Goal: Task Accomplishment & Management: Complete application form

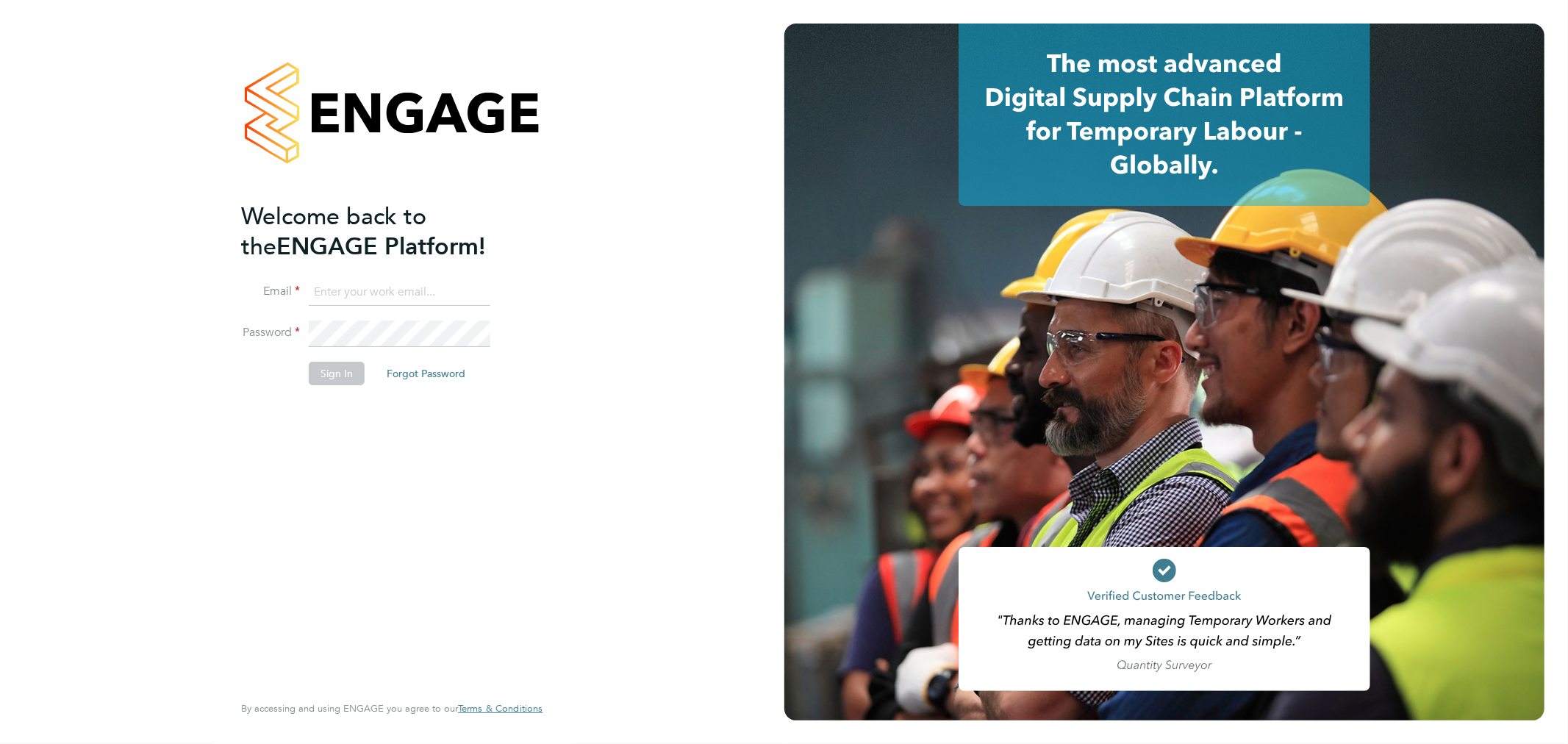
type input "[PERSON_NAME][EMAIL_ADDRESS][PERSON_NAME][DOMAIN_NAME]"
click at [351, 369] on button "Sign In" at bounding box center [337, 373] width 56 height 24
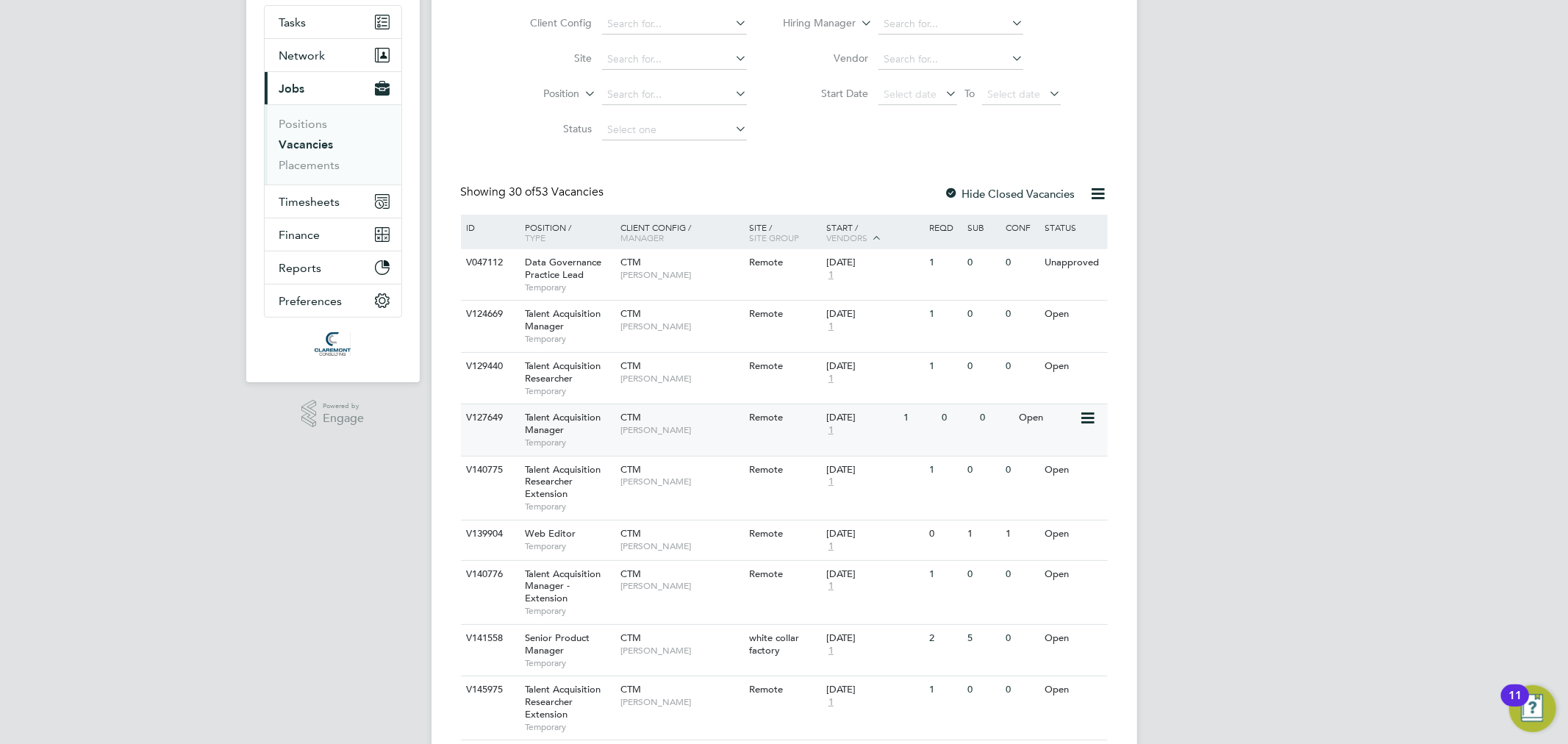
scroll to position [326, 0]
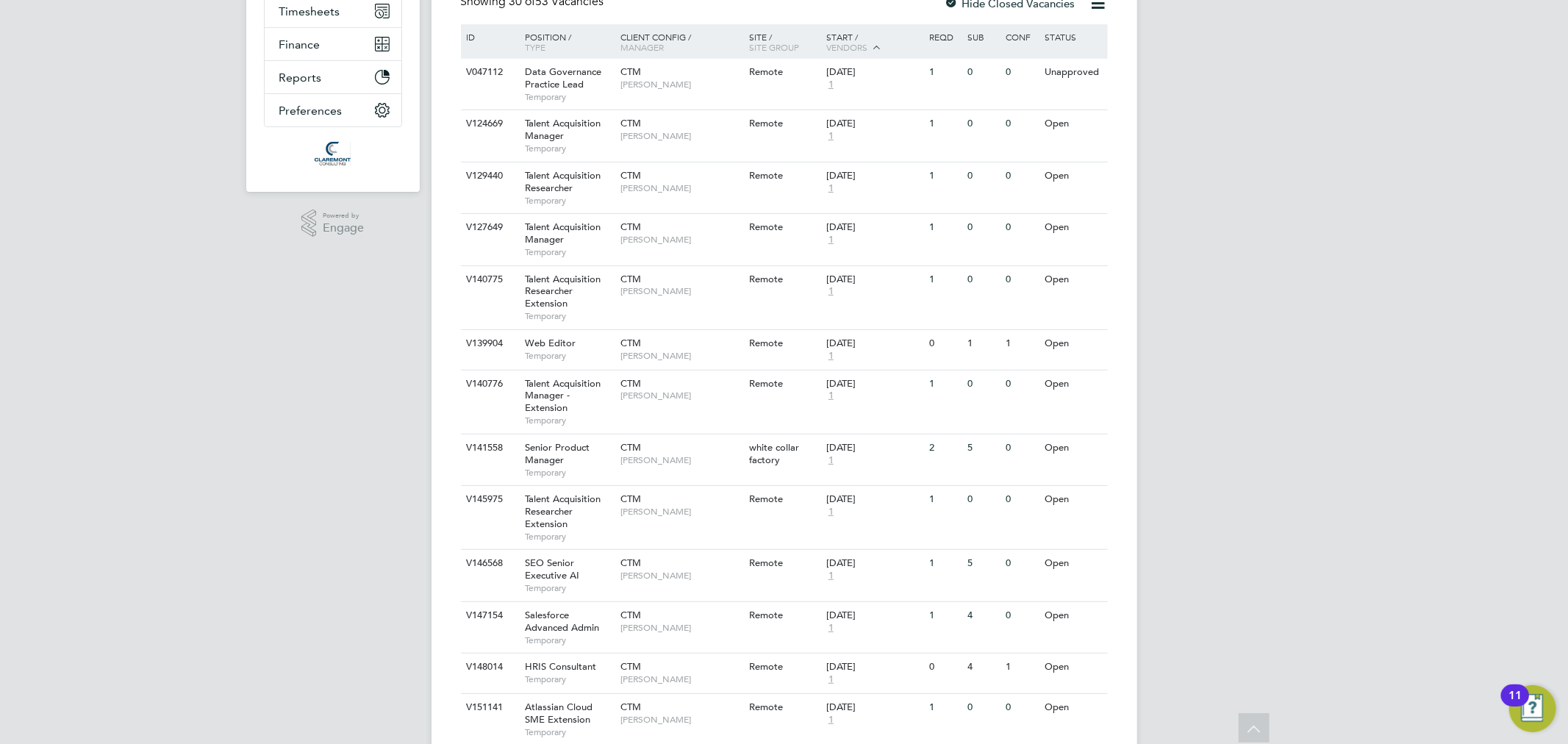
click at [182, 491] on div "SF [PERSON_NAME] Notifications 3 Applications: Tasks Network Team Members Busin…" at bounding box center [784, 718] width 1568 height 2089
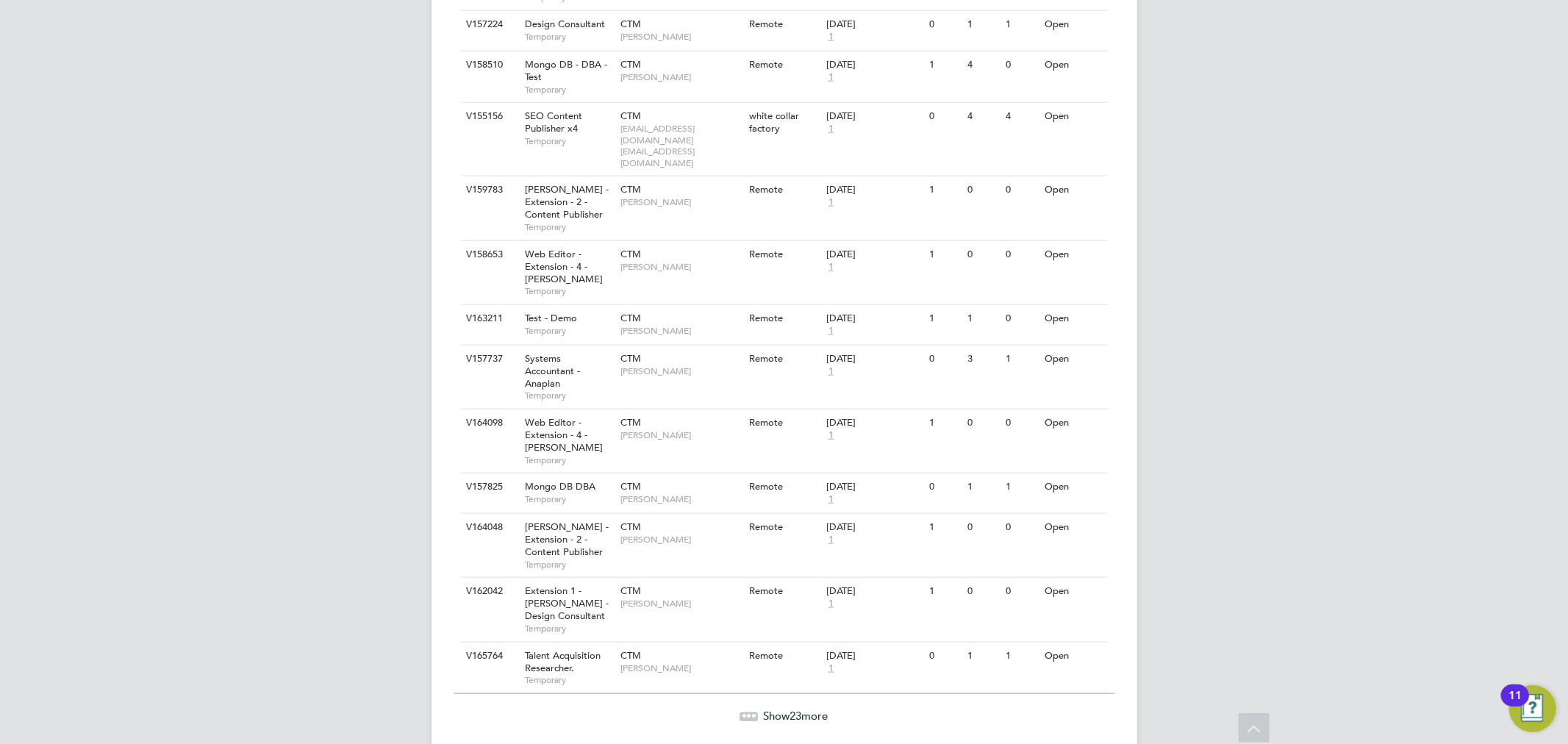
click at [815, 696] on div "Show 23 more" at bounding box center [784, 705] width 662 height 36
click at [812, 709] on span "Show 23 more" at bounding box center [796, 716] width 65 height 14
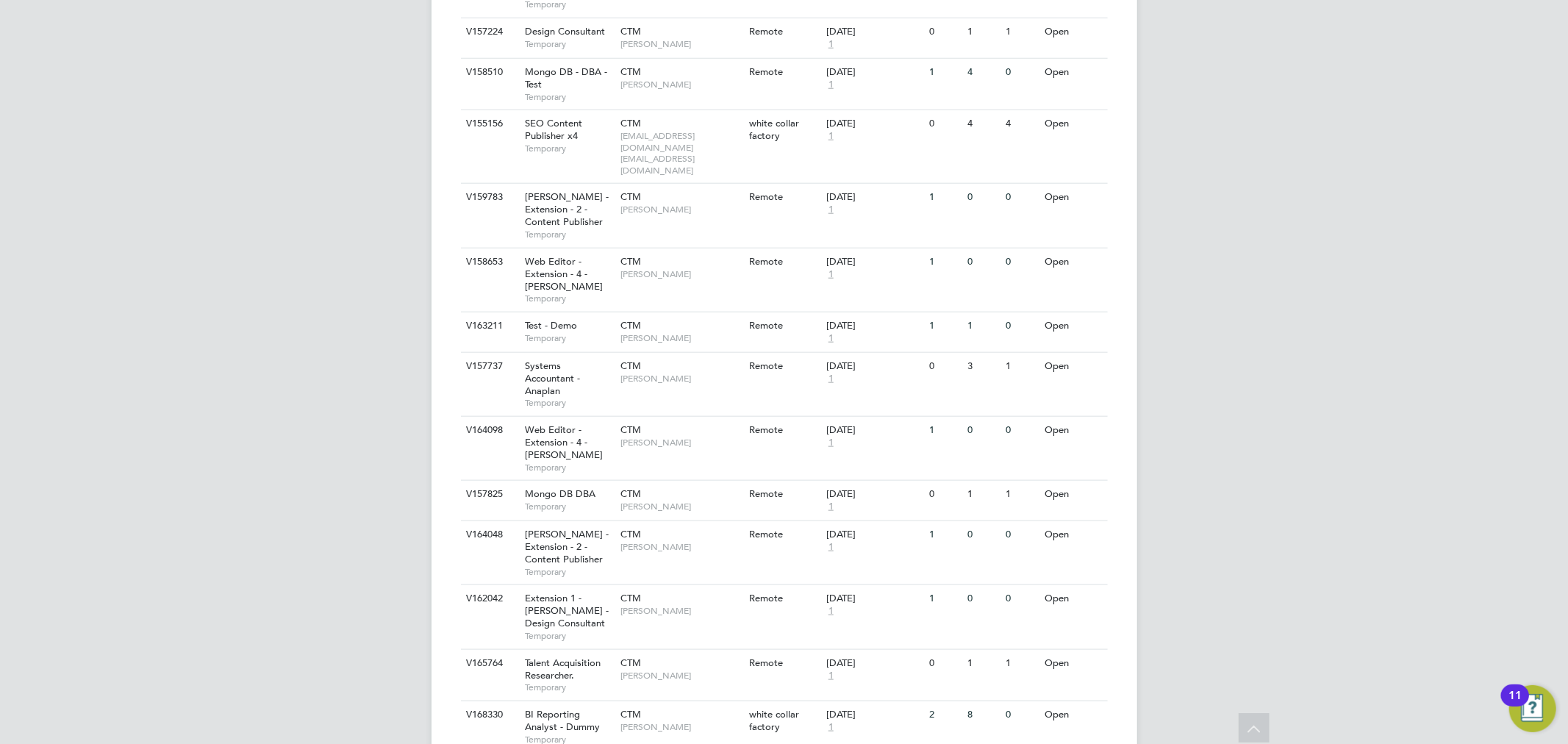
scroll to position [2585, 0]
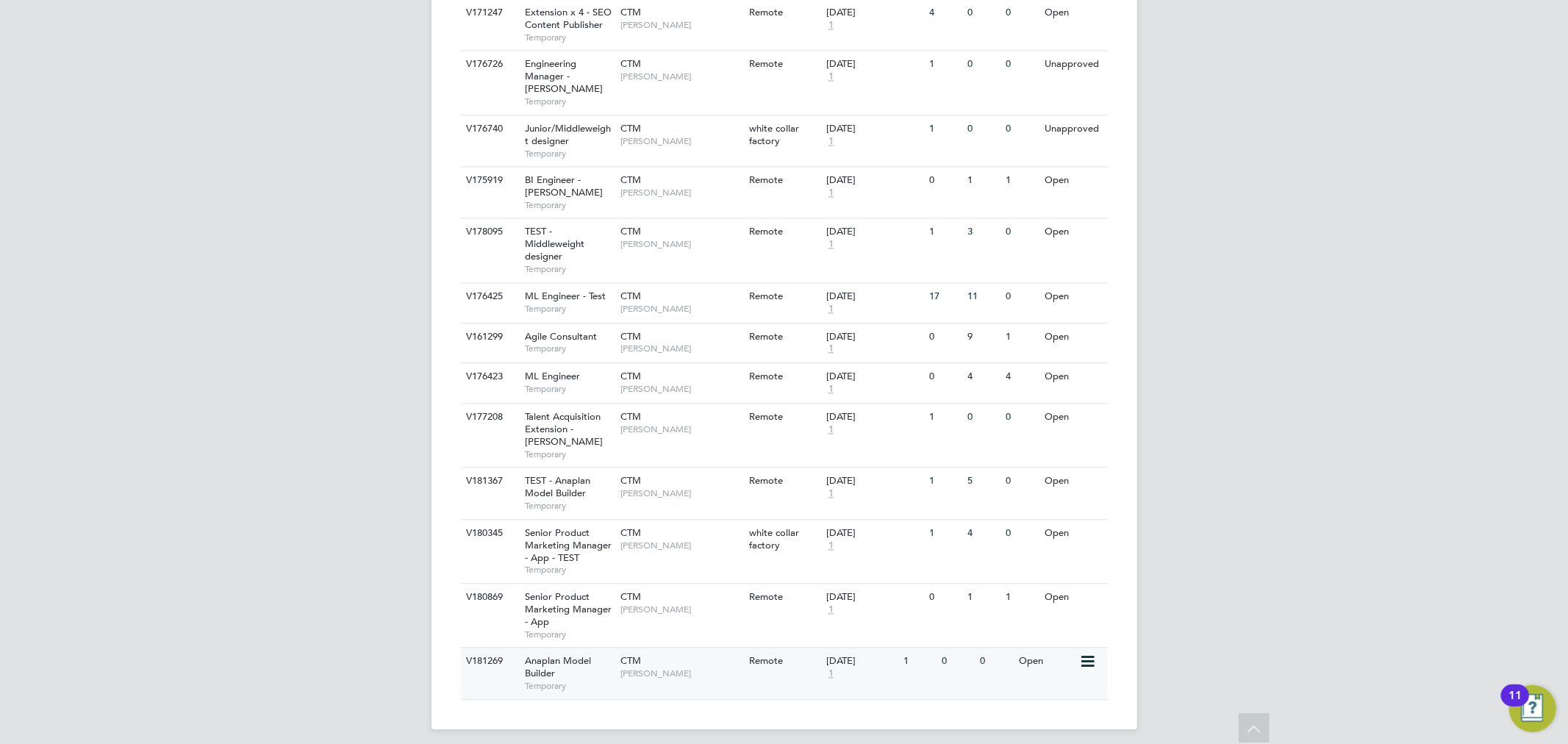
click at [618, 650] on div "CTM Jodie Dobson" at bounding box center [681, 667] width 128 height 38
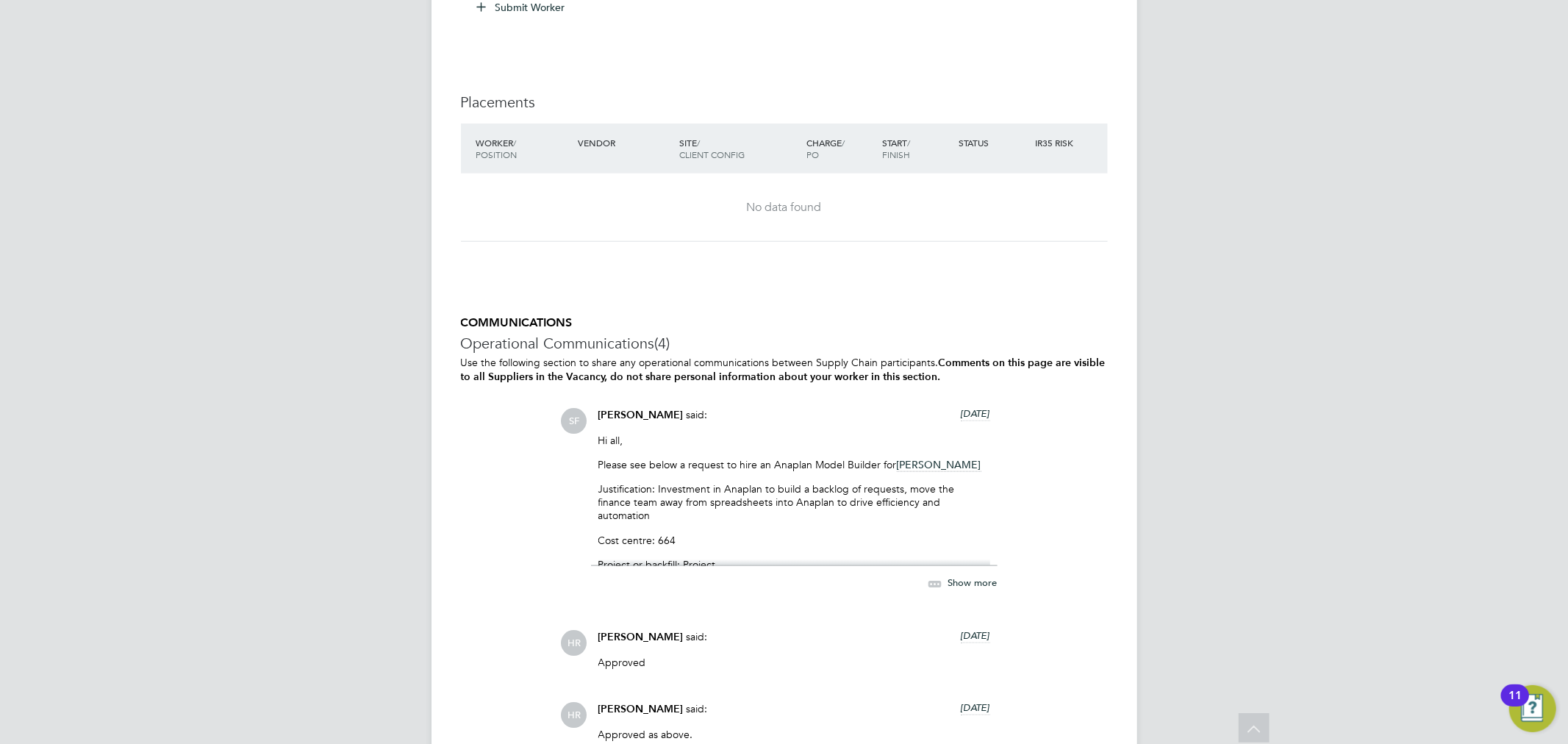
scroll to position [1553, 0]
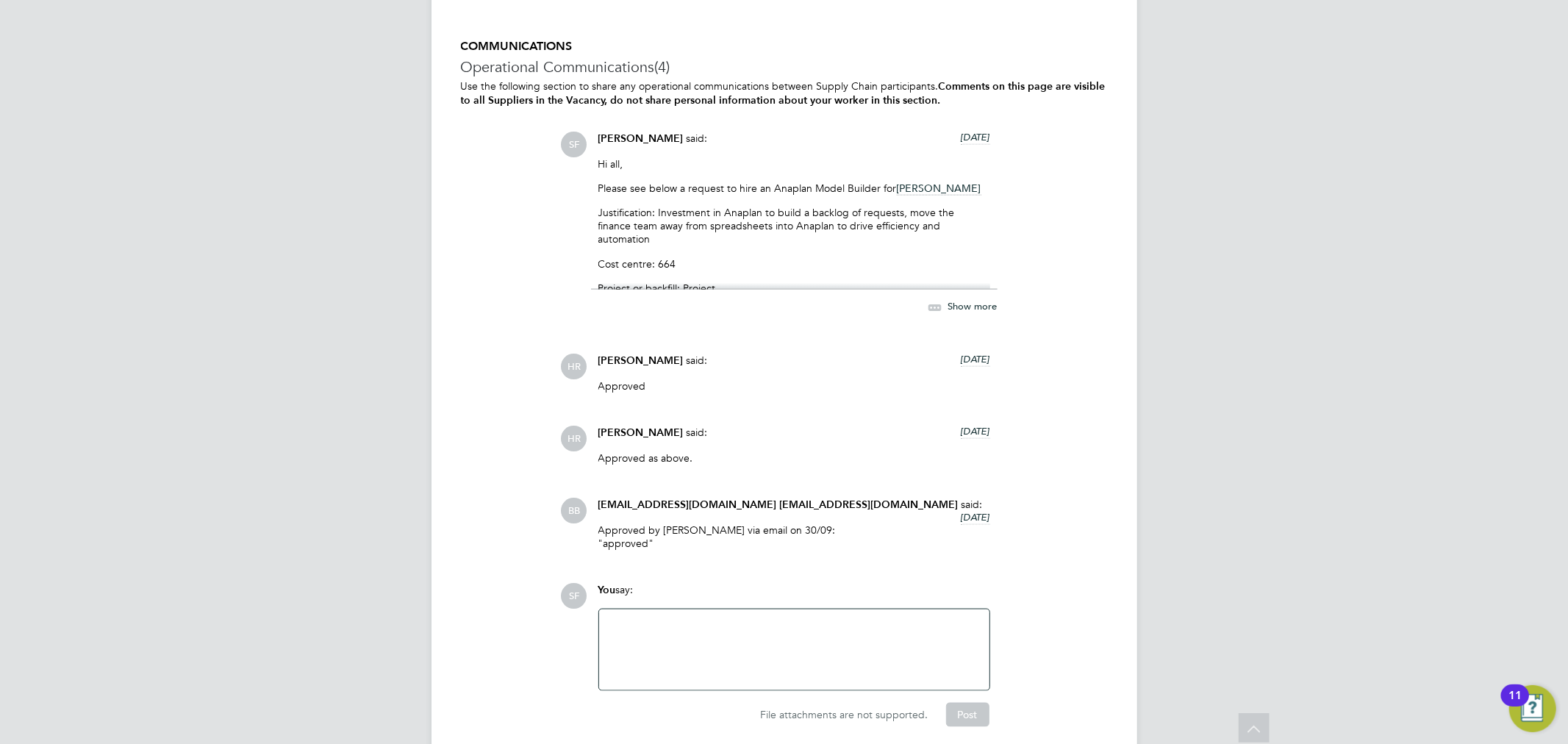
click at [959, 302] on span "Show more" at bounding box center [973, 306] width 49 height 12
